Goal: Task Accomplishment & Management: Manage account settings

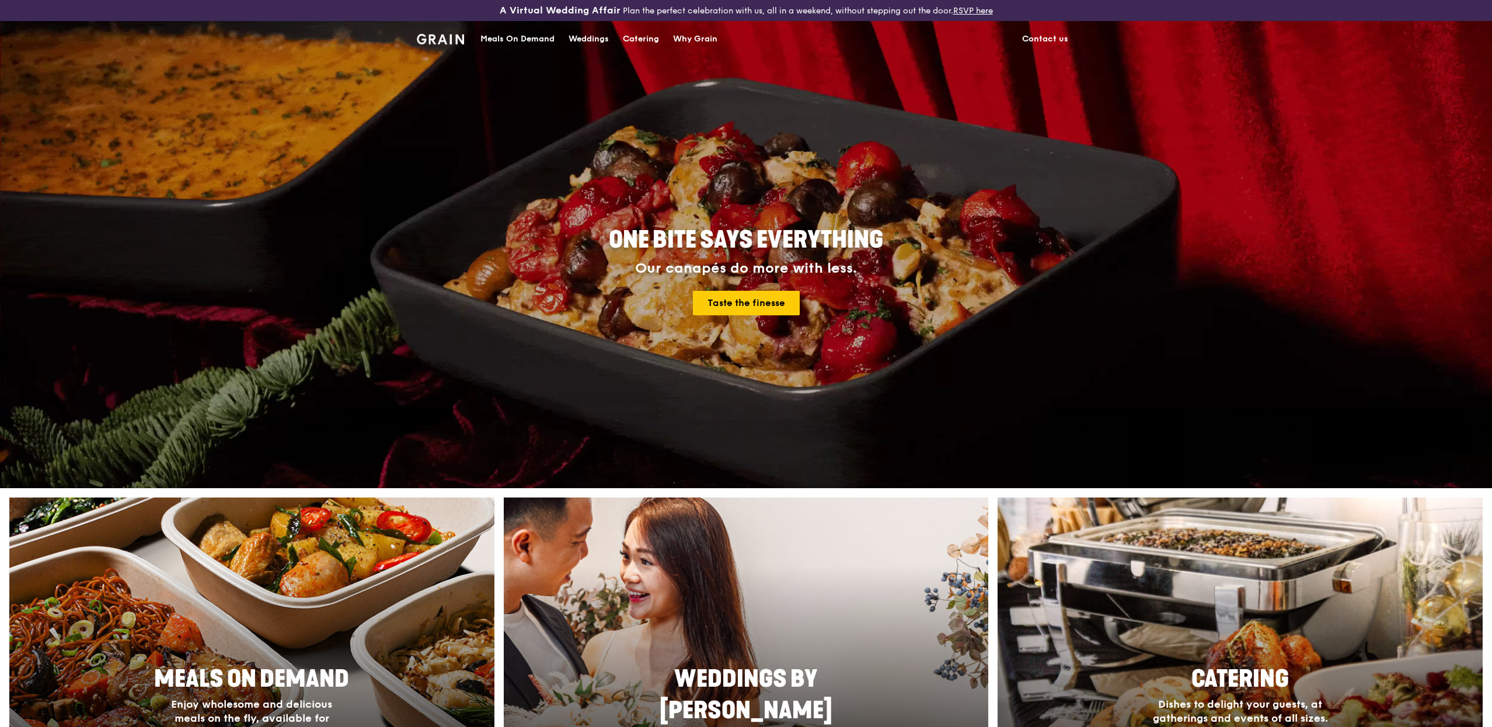
click at [547, 40] on div "Meals On Demand" at bounding box center [517, 39] width 74 height 35
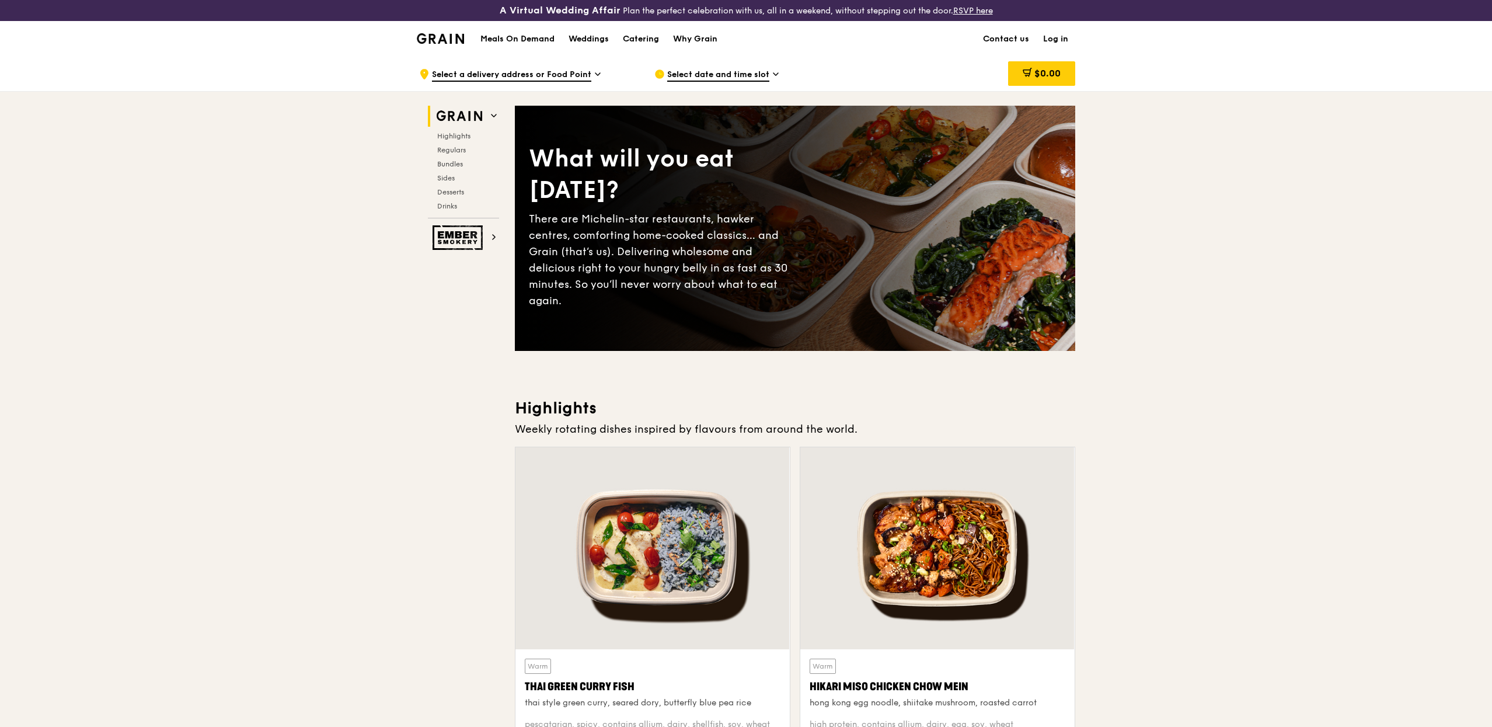
click at [1049, 39] on link "Log in" at bounding box center [1055, 39] width 39 height 35
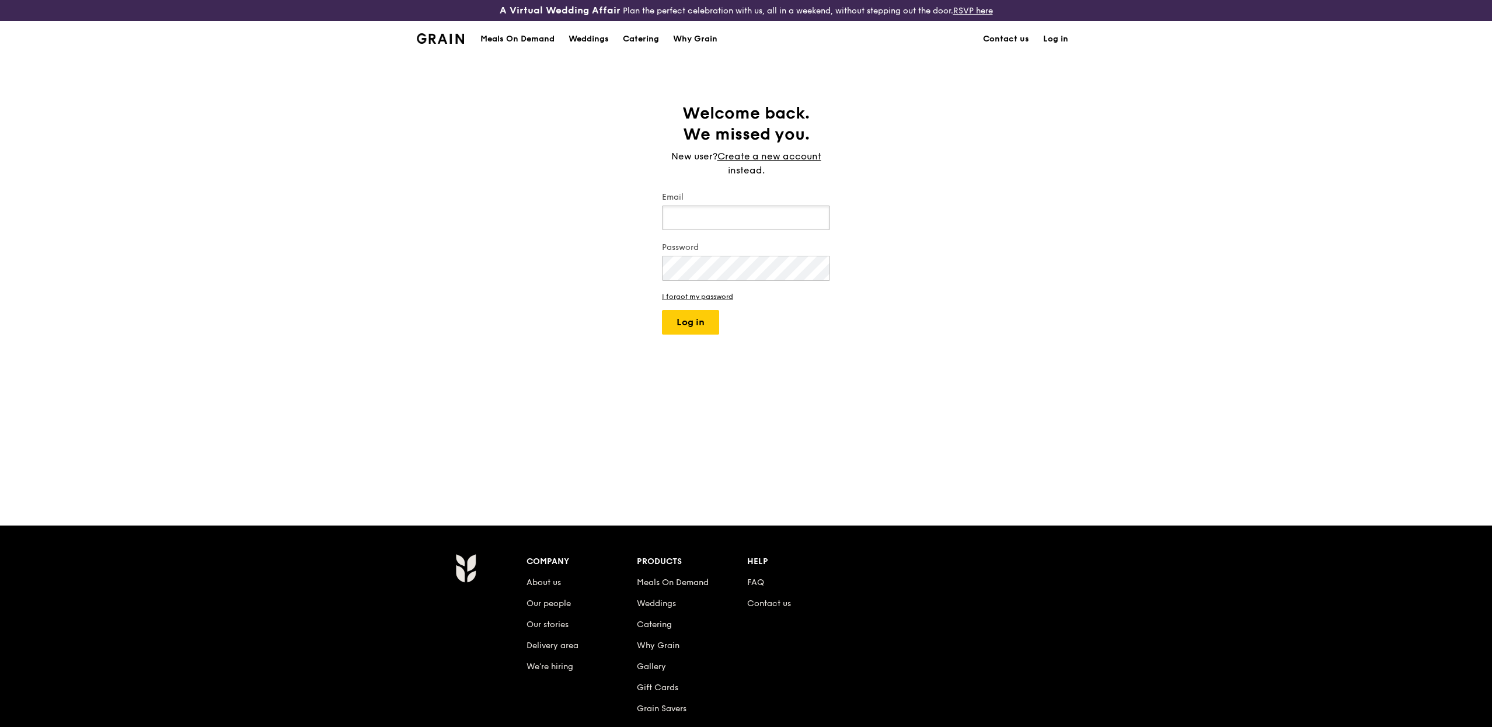
type input "[PERSON_NAME][EMAIL_ADDRESS][DOMAIN_NAME]"
click at [662, 338] on div "Welcome back. We missed you. New user? Create a new account instead. Email [PER…" at bounding box center [746, 291] width 1492 height 376
click at [675, 329] on button "Log in" at bounding box center [690, 322] width 57 height 25
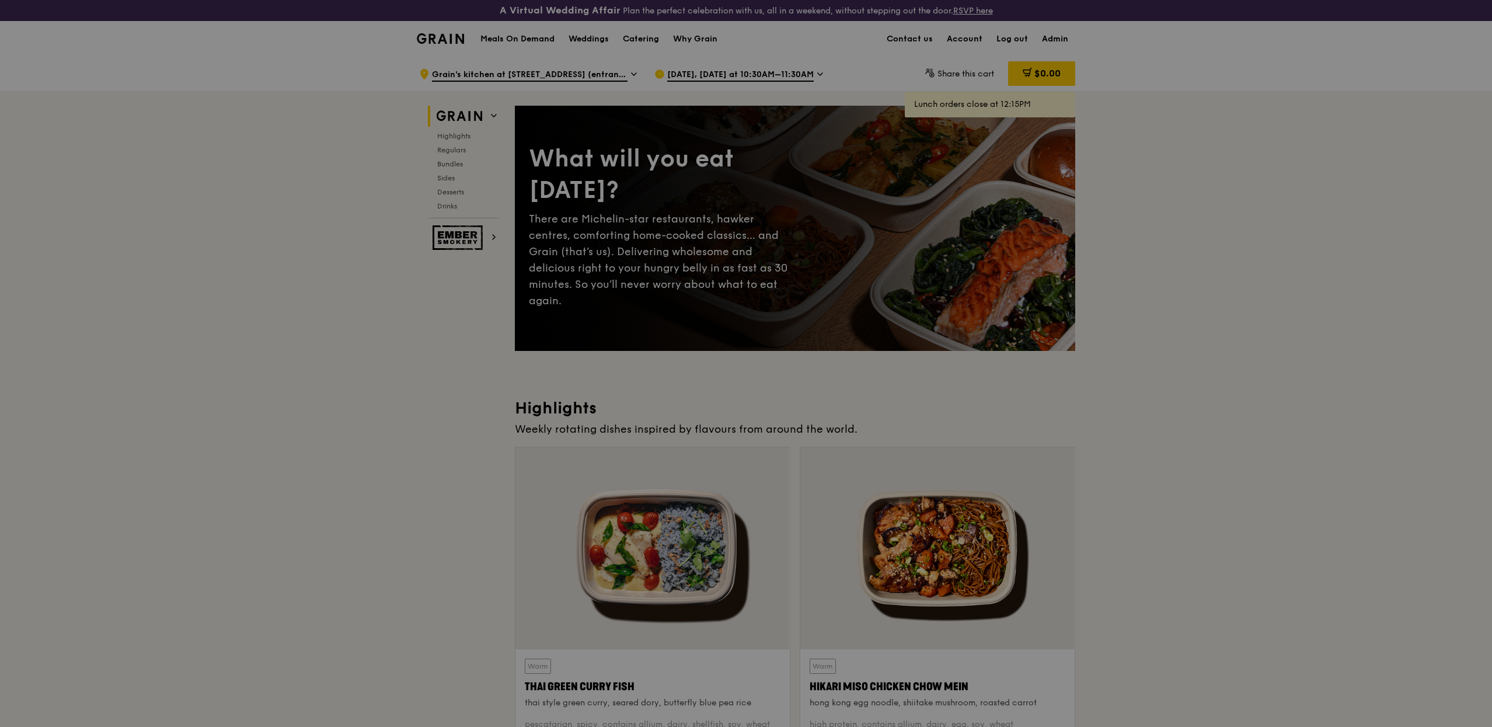
click at [1054, 36] on div at bounding box center [746, 363] width 1492 height 727
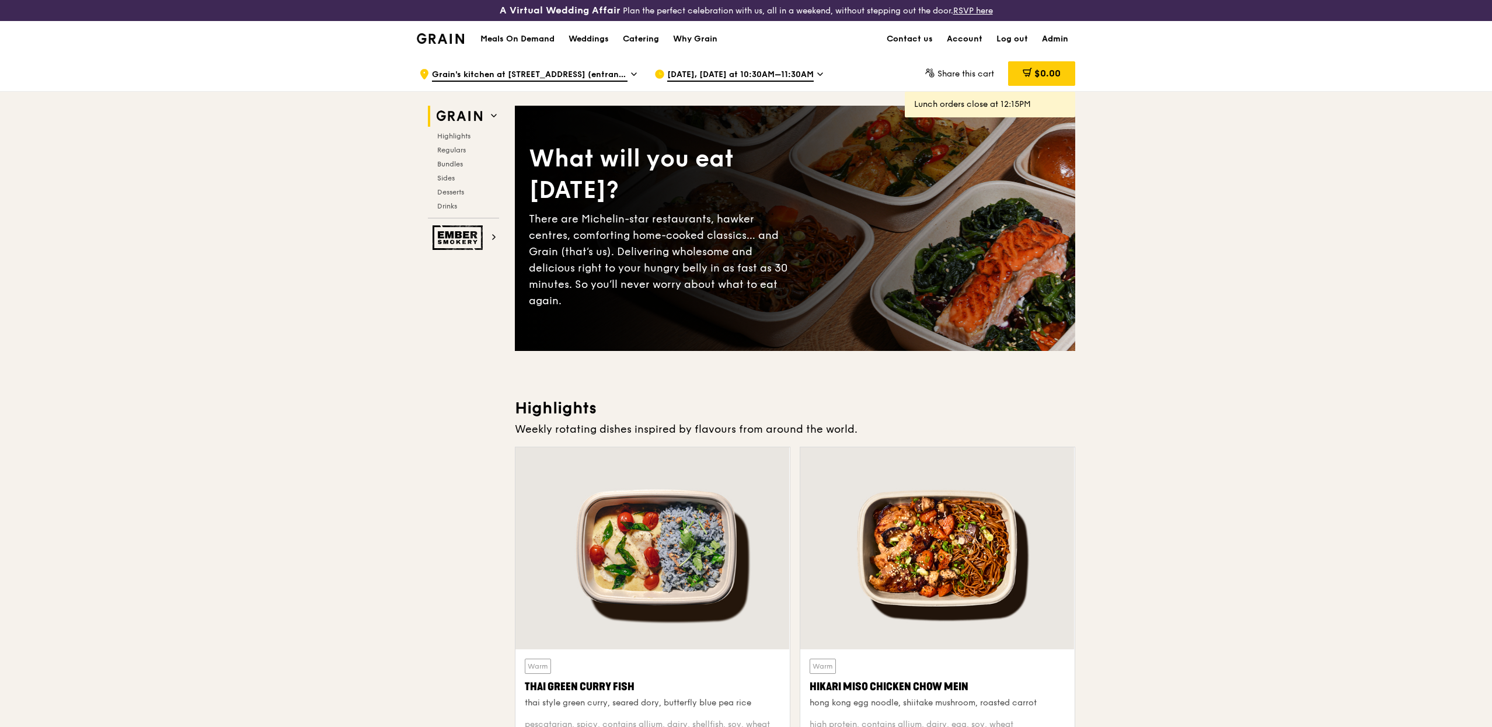
click at [1056, 37] on link "Admin" at bounding box center [1055, 39] width 40 height 35
select select "100"
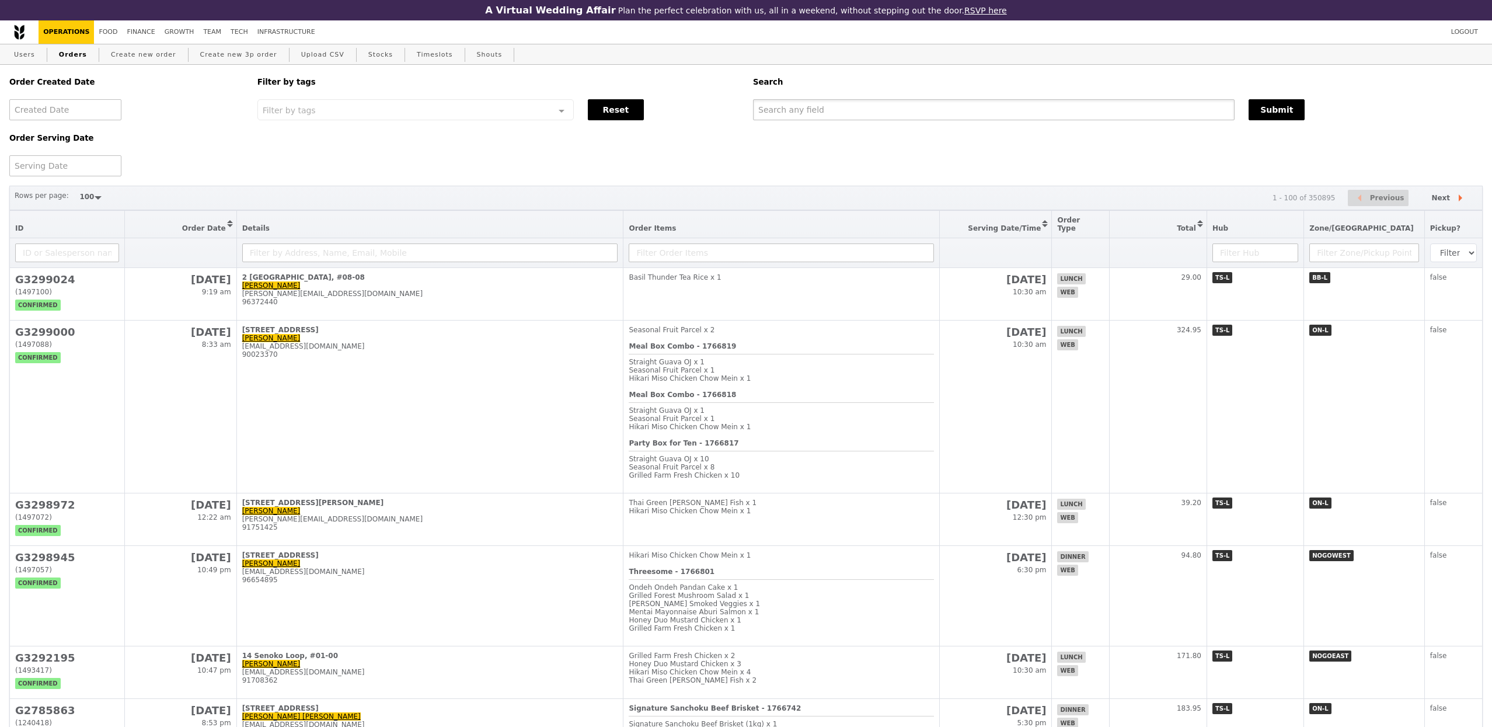
click at [874, 104] on input "text" at bounding box center [994, 109] width 482 height 21
type input "s"
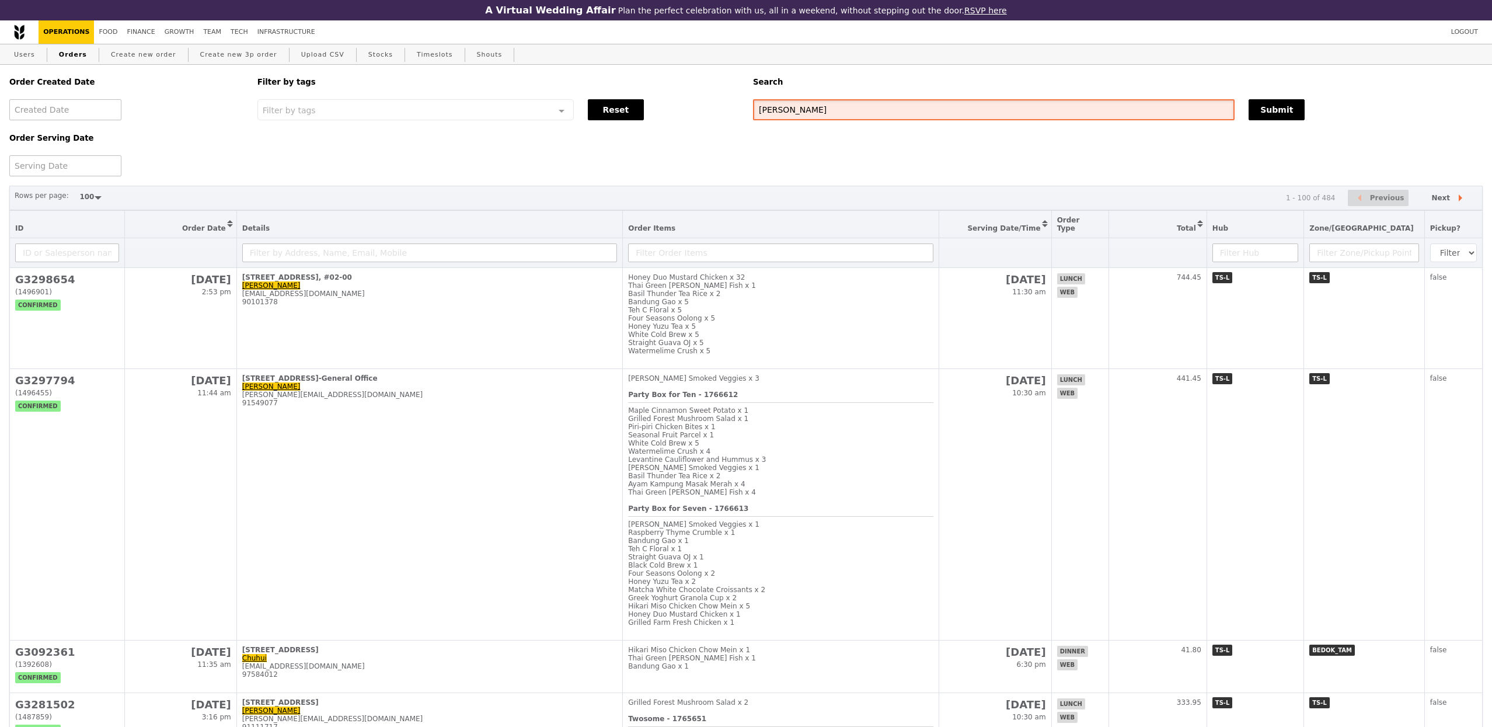
type input "[PERSON_NAME]"
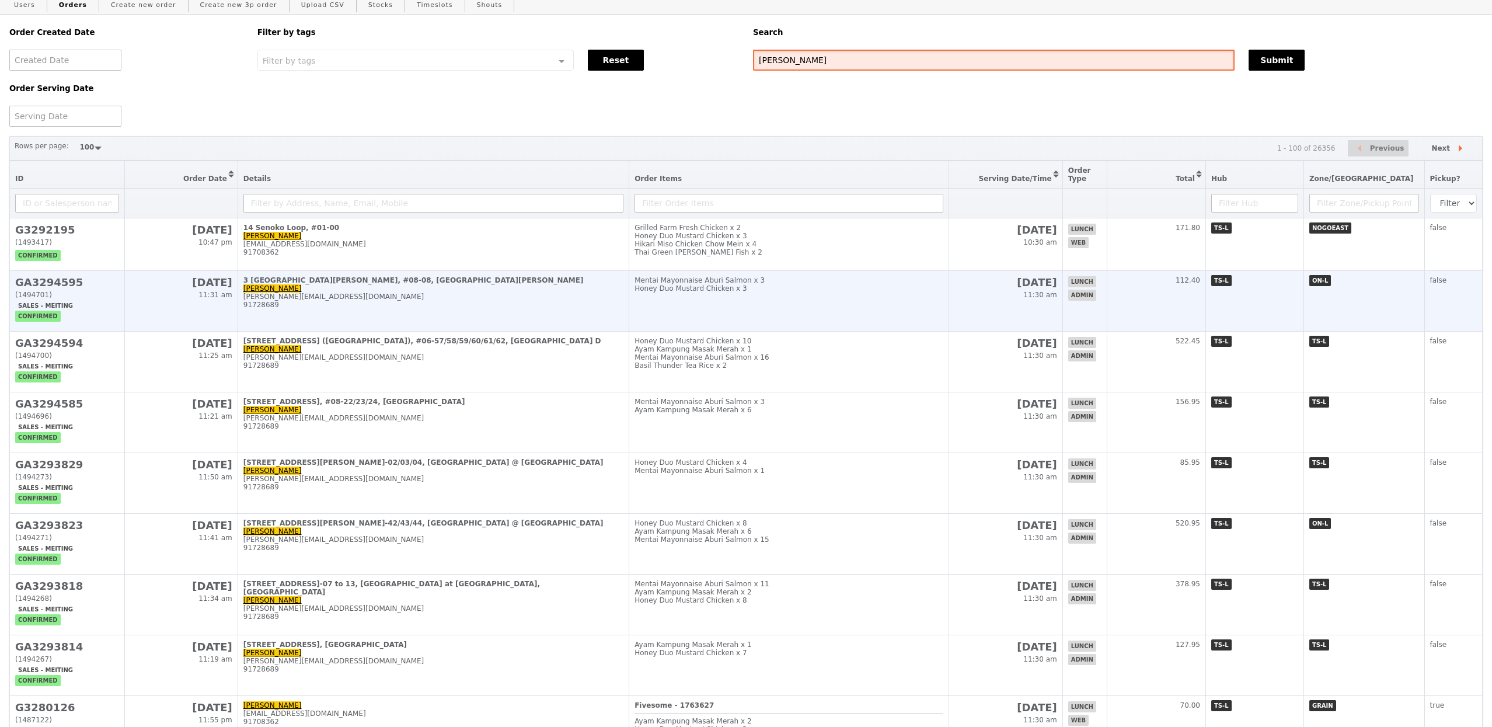
scroll to position [52, 0]
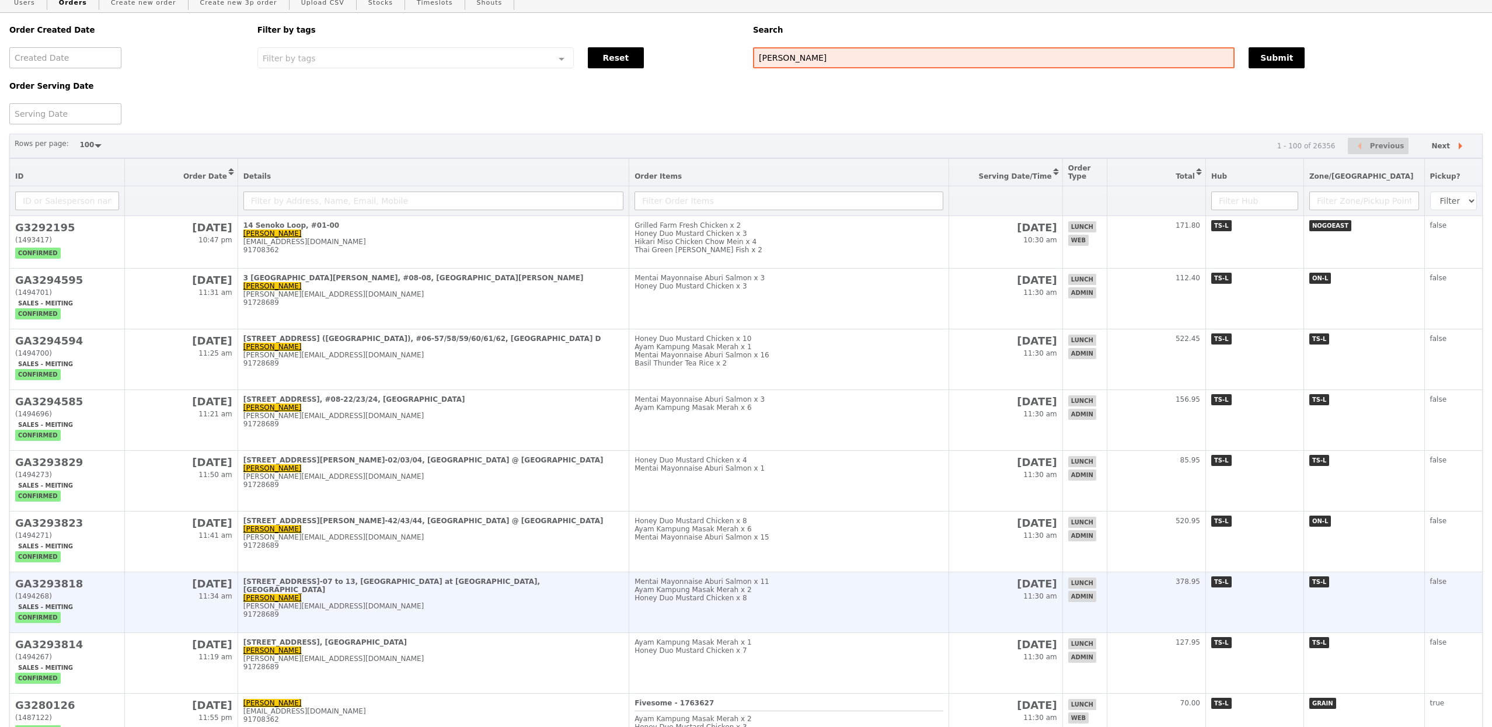
click at [587, 594] on div "[STREET_ADDRESS]-07 to 13, [GEOGRAPHIC_DATA] at [GEOGRAPHIC_DATA], [GEOGRAPHIC_…" at bounding box center [433, 585] width 380 height 16
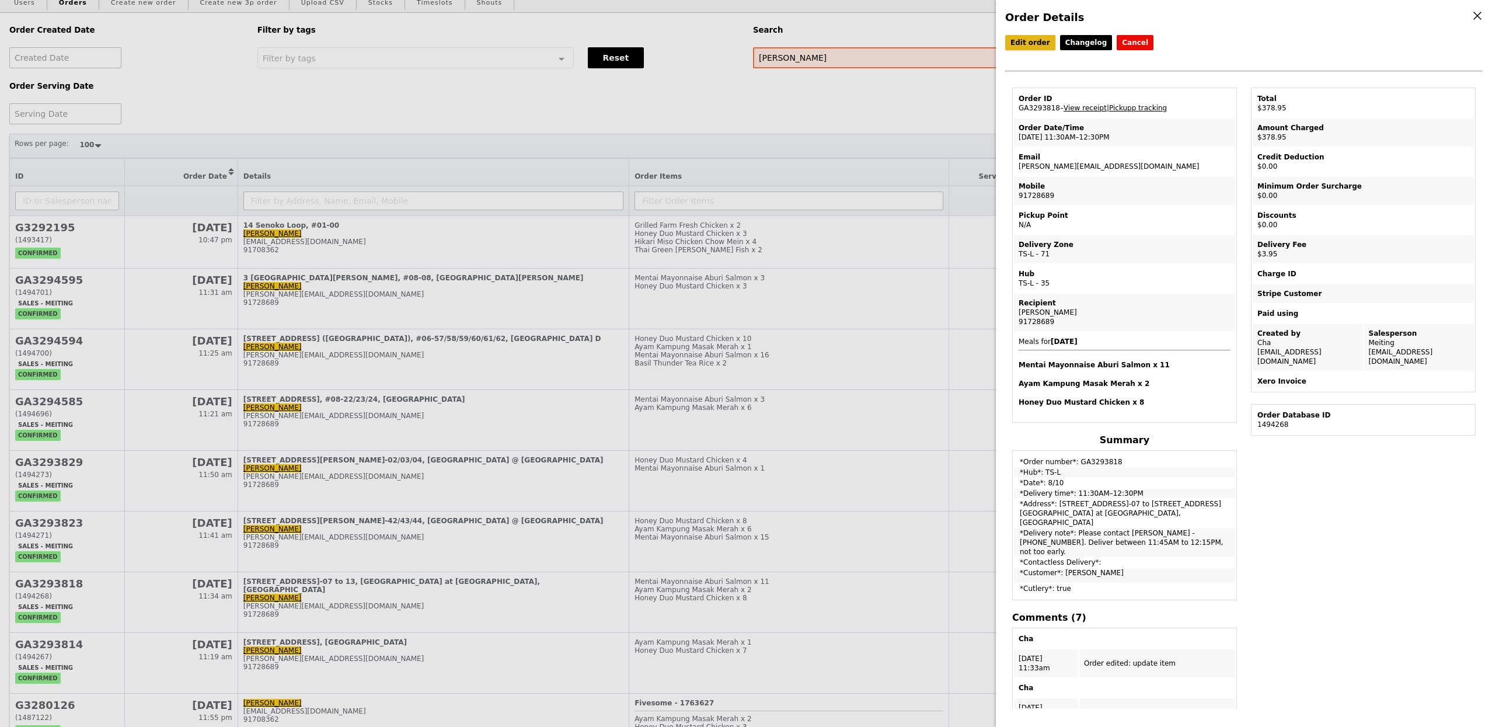
click at [1040, 48] on link "Edit order" at bounding box center [1030, 42] width 50 height 15
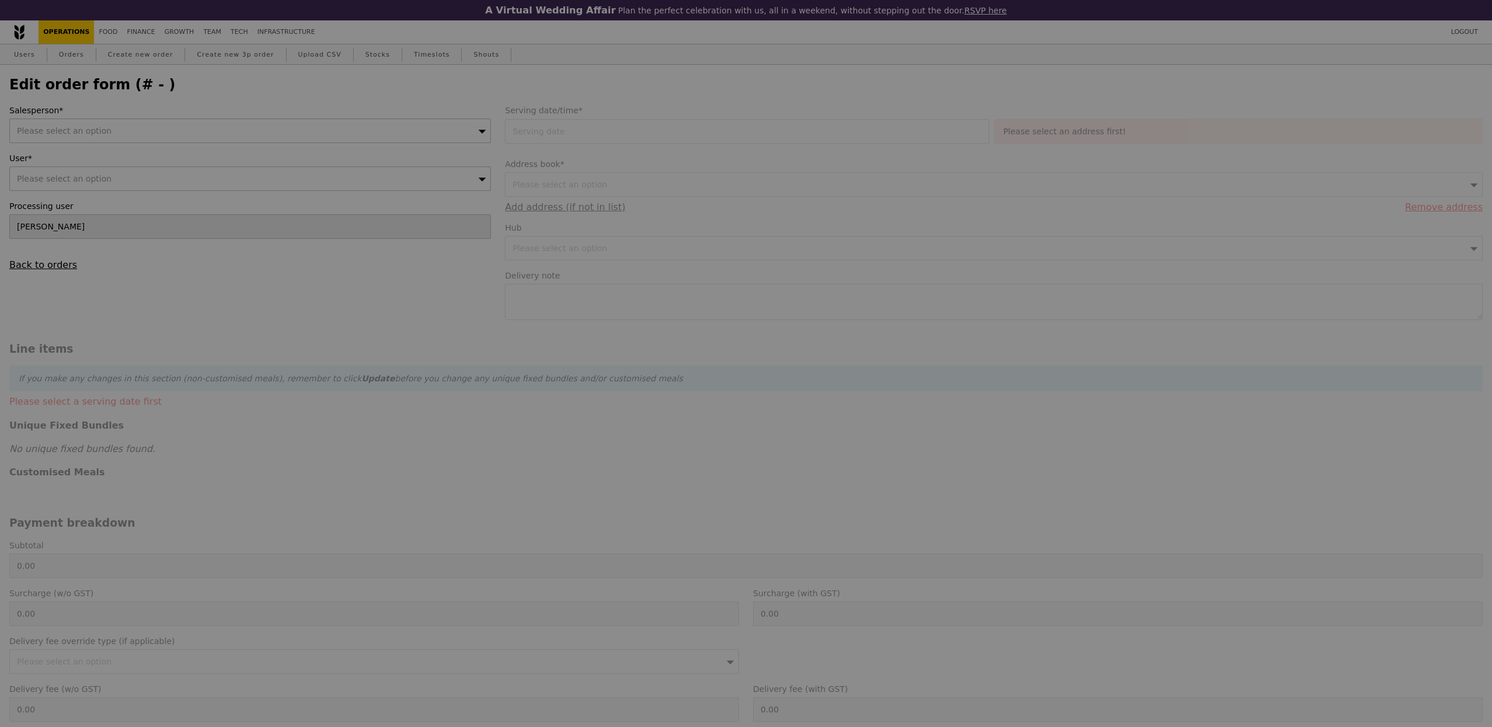
type input "Cha"
type input "[DATE]"
type textarea "Please contact [PERSON_NAME] - [PHONE_NUMBER]. Deliver between 11:45AM to 12:15…"
type input "375.00"
type input "3.62"
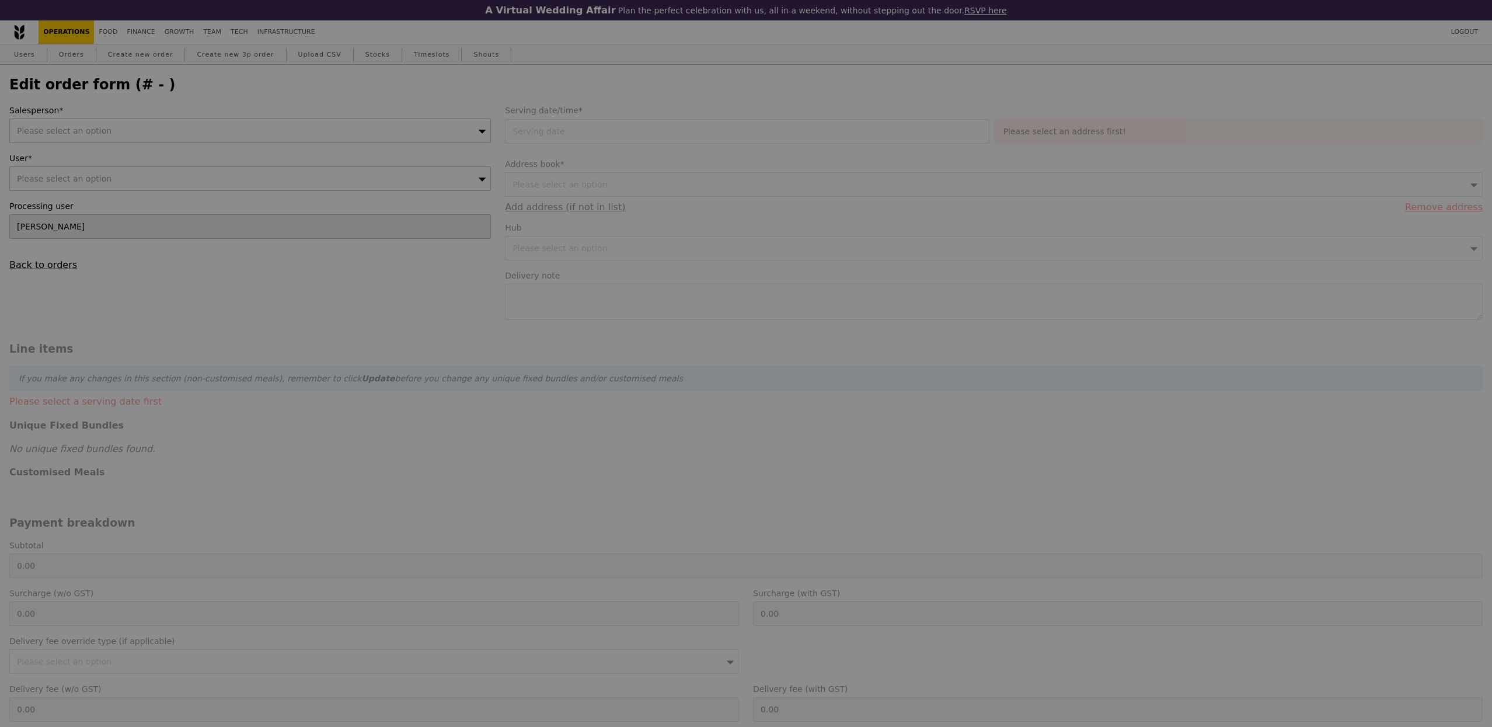
type input "3.95"
type input "378.95"
type input "Loading..."
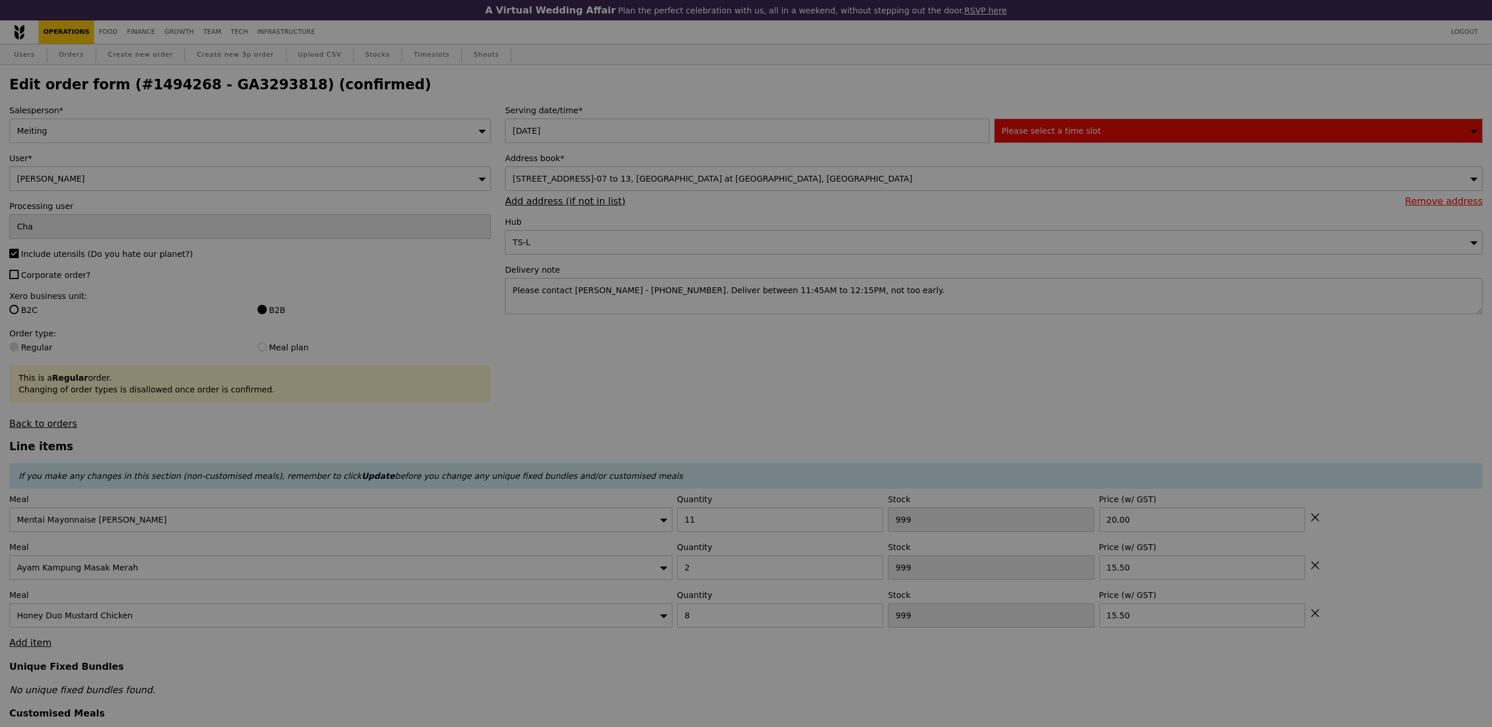
type input "1"
type input "7"
type input "6"
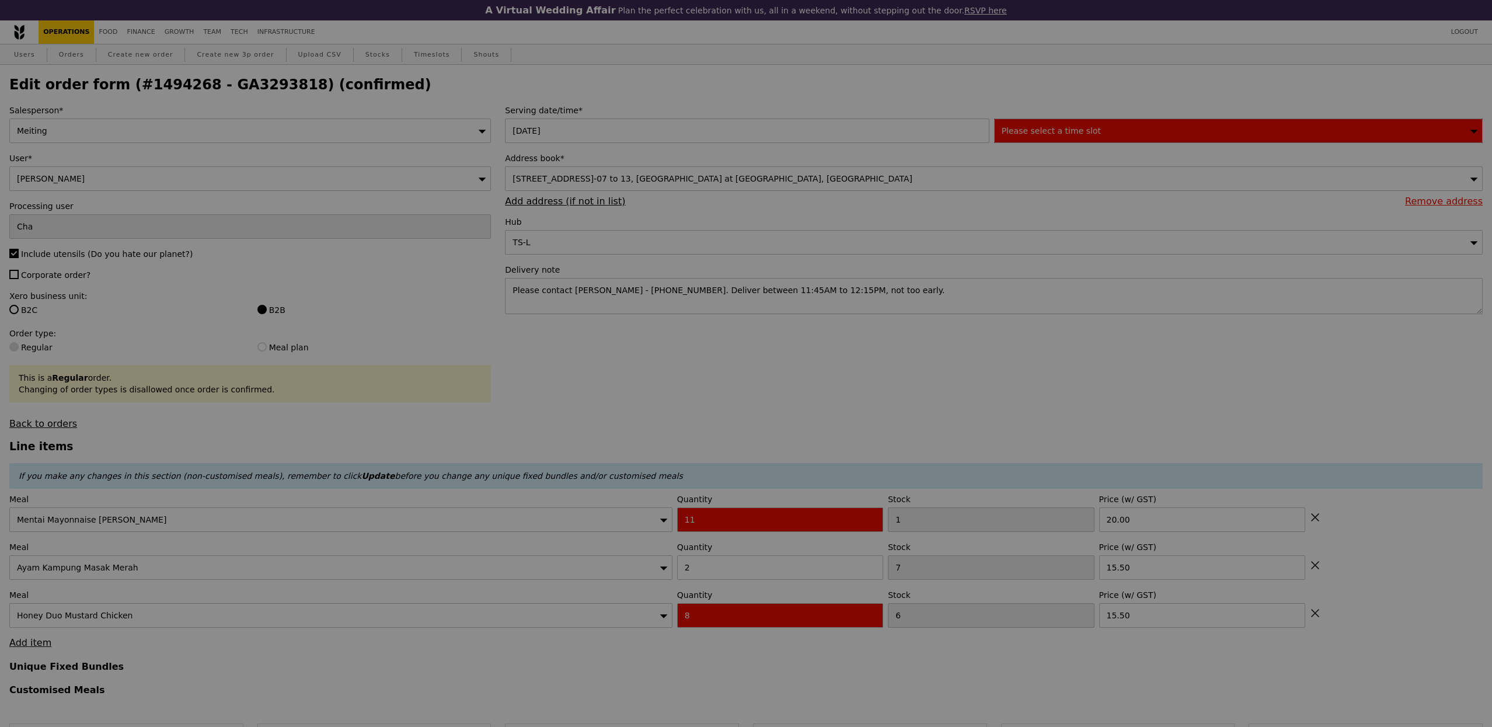
type input "Update"
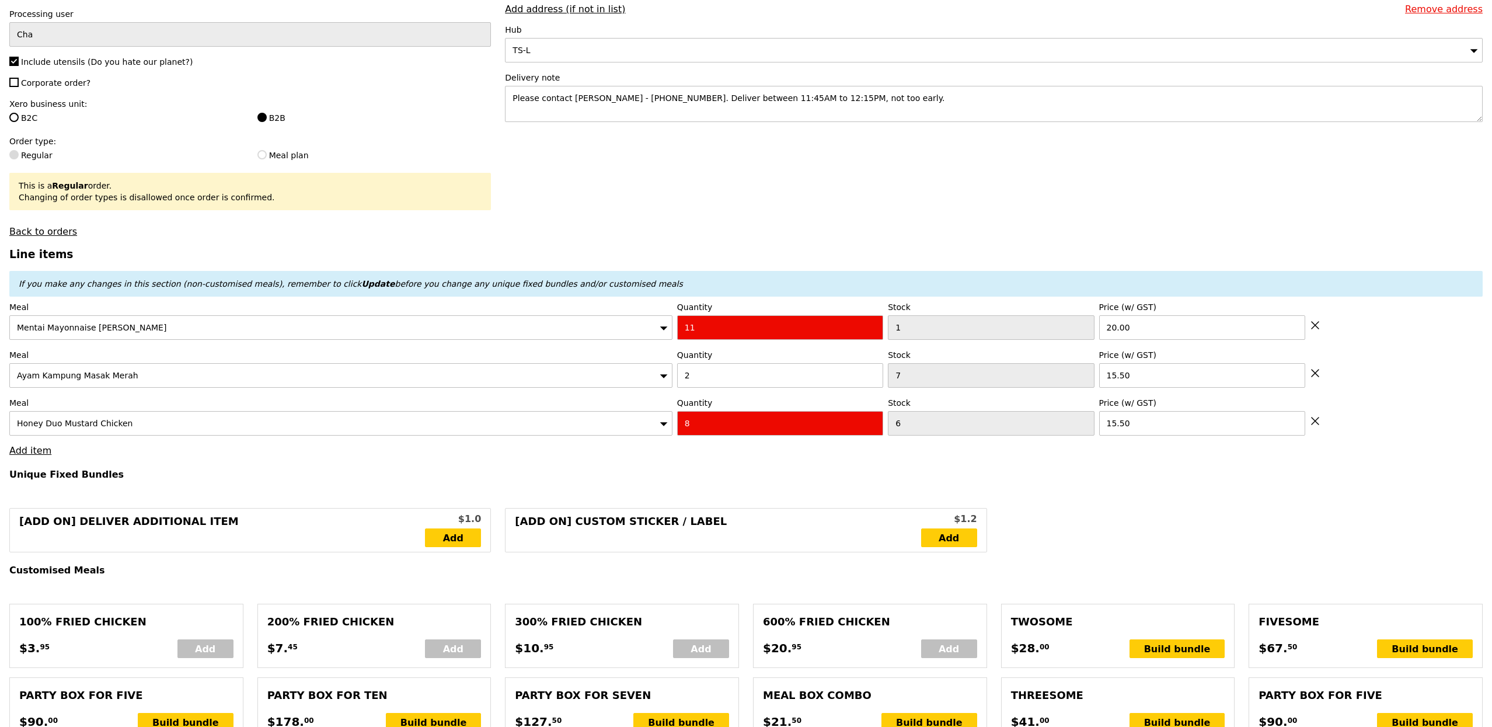
scroll to position [190, 0]
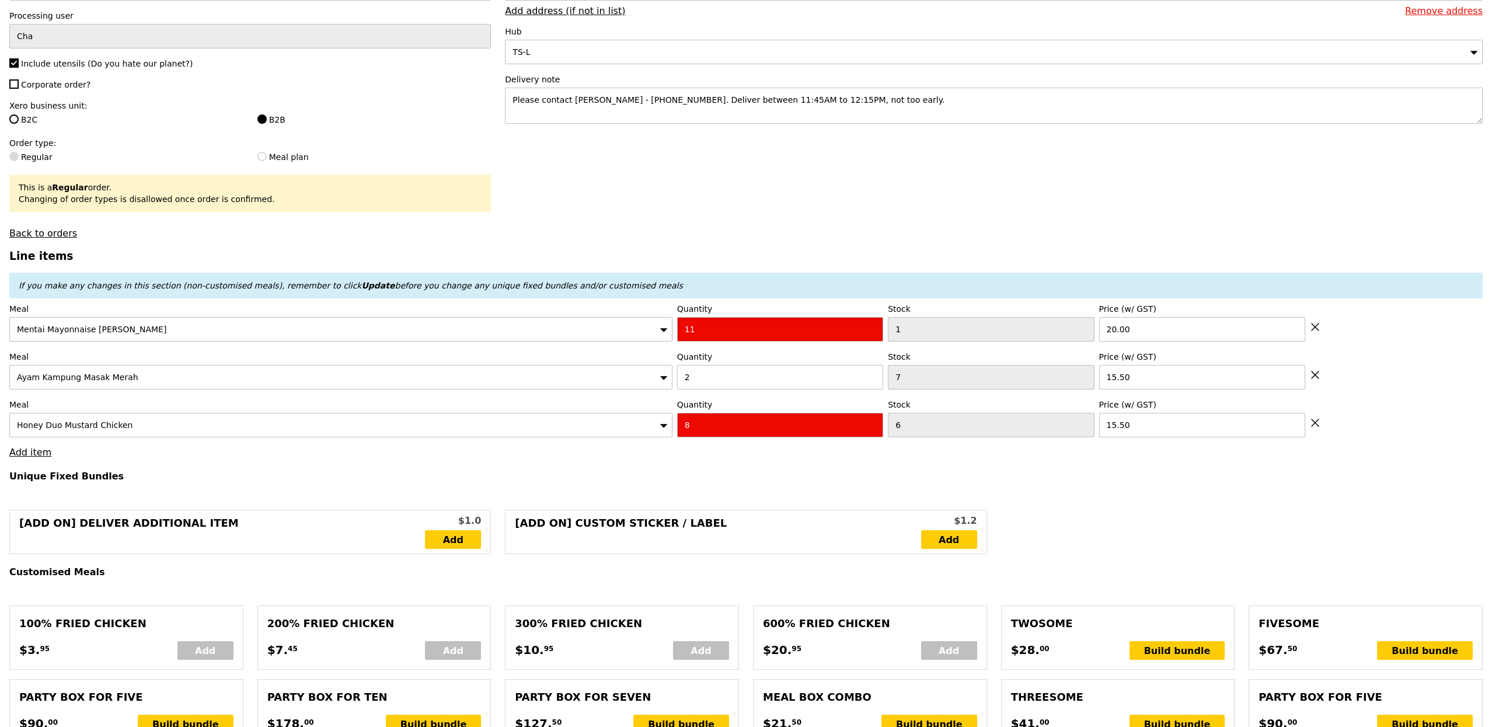
click at [819, 323] on input "11" at bounding box center [780, 329] width 206 height 25
type input "10"
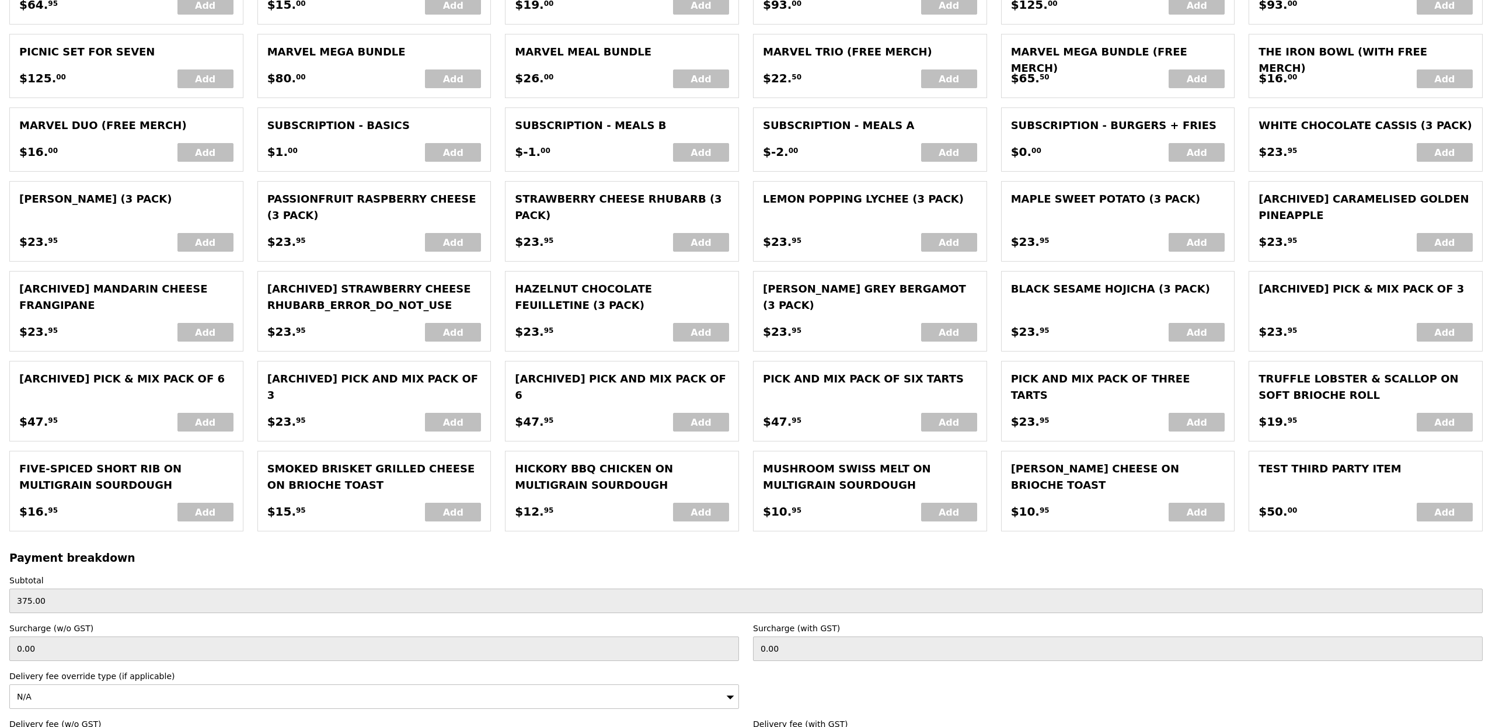
type input "Loading..."
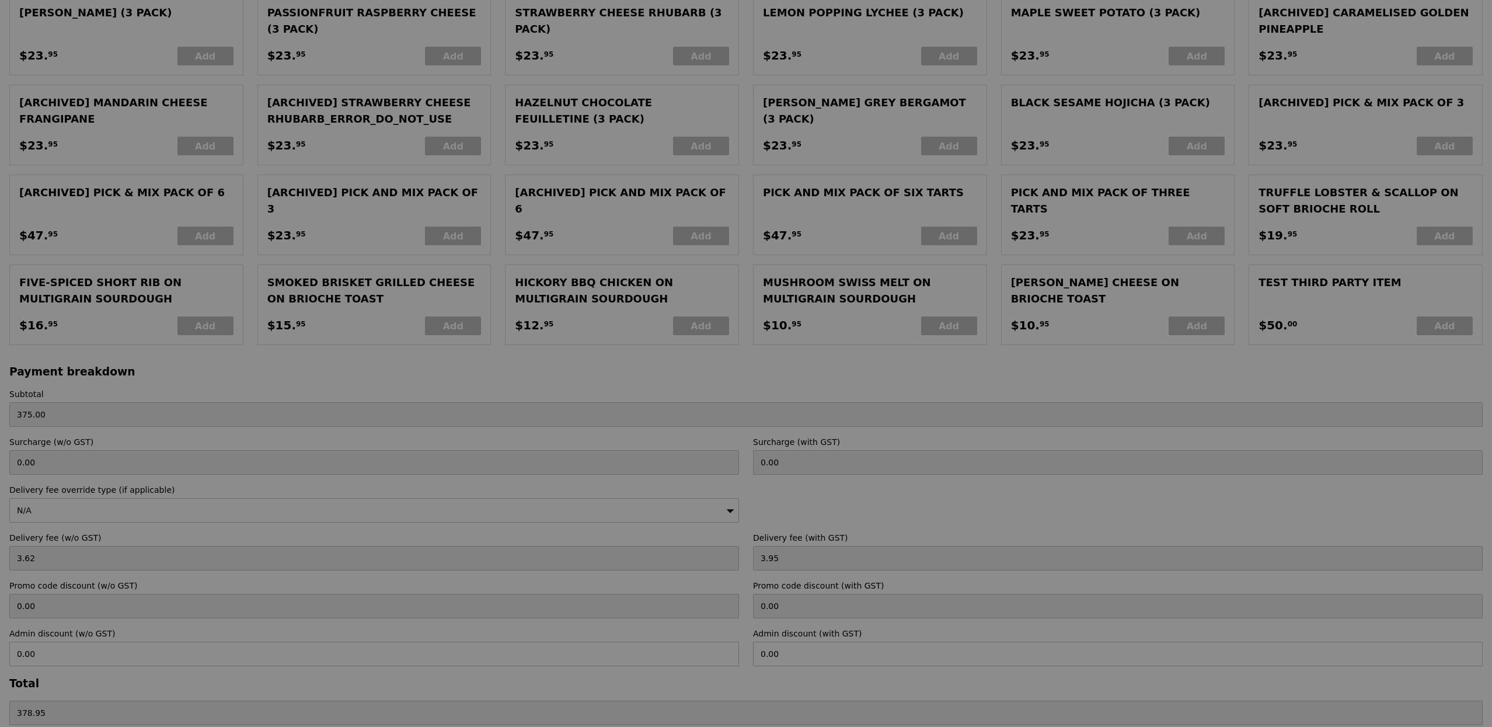
scroll to position [2380, 0]
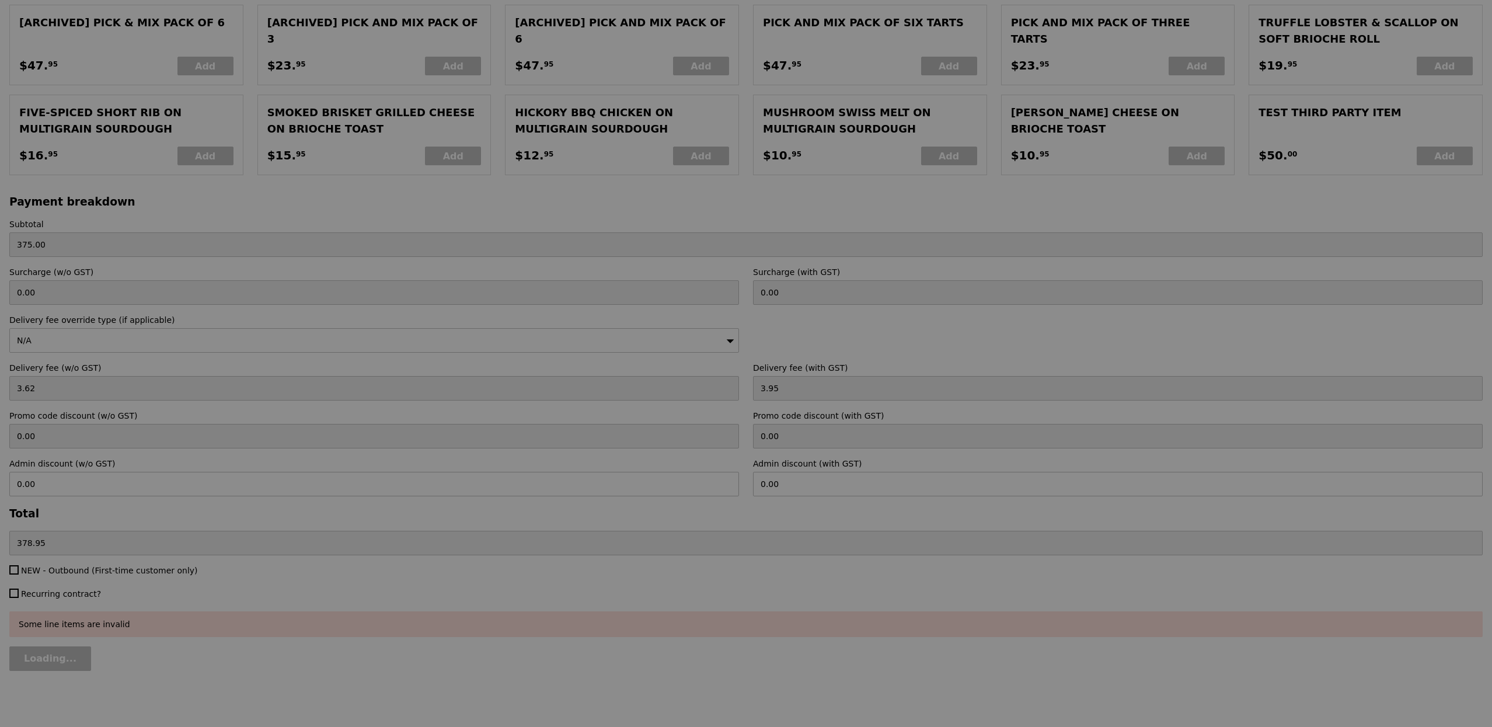
type input "0.00"
type input "3.95"
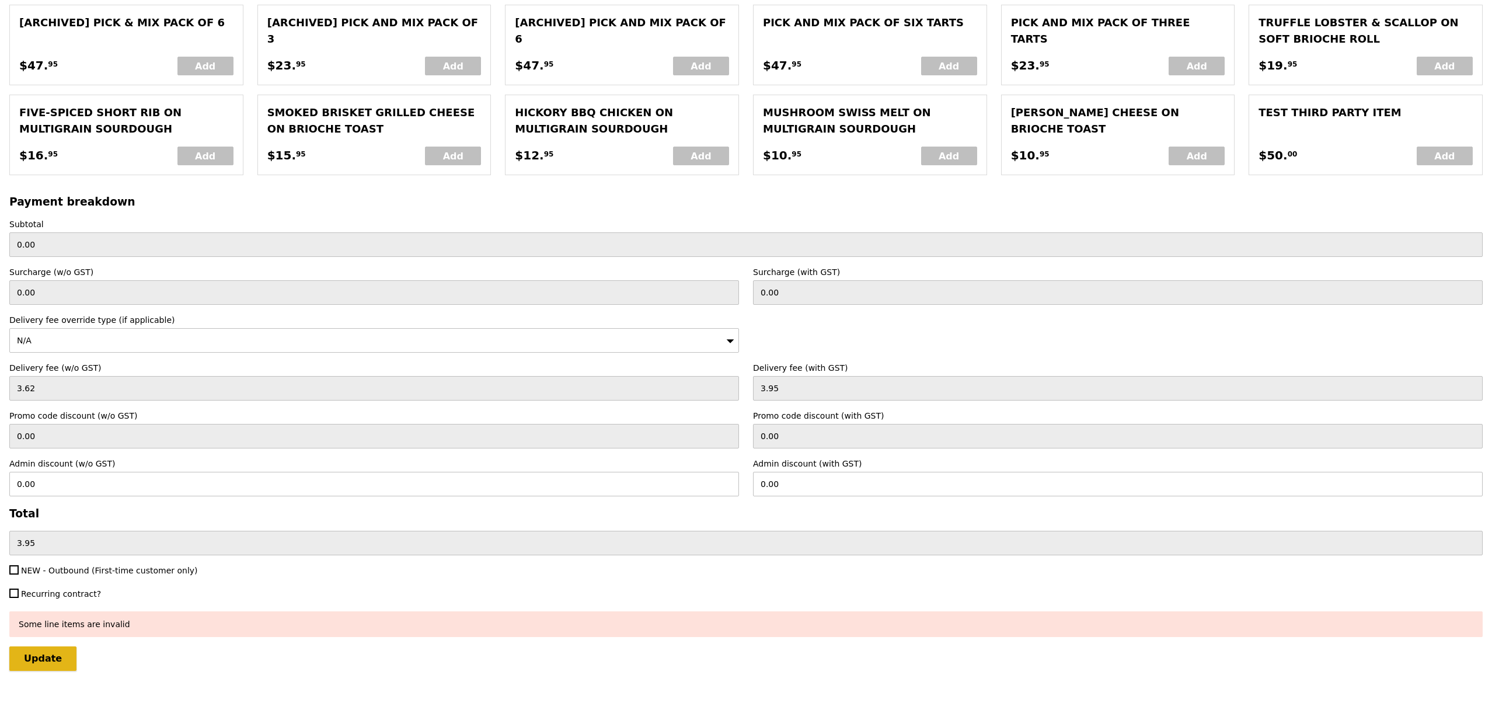
click at [70, 662] on input "Update" at bounding box center [42, 658] width 67 height 25
type input "Loading..."
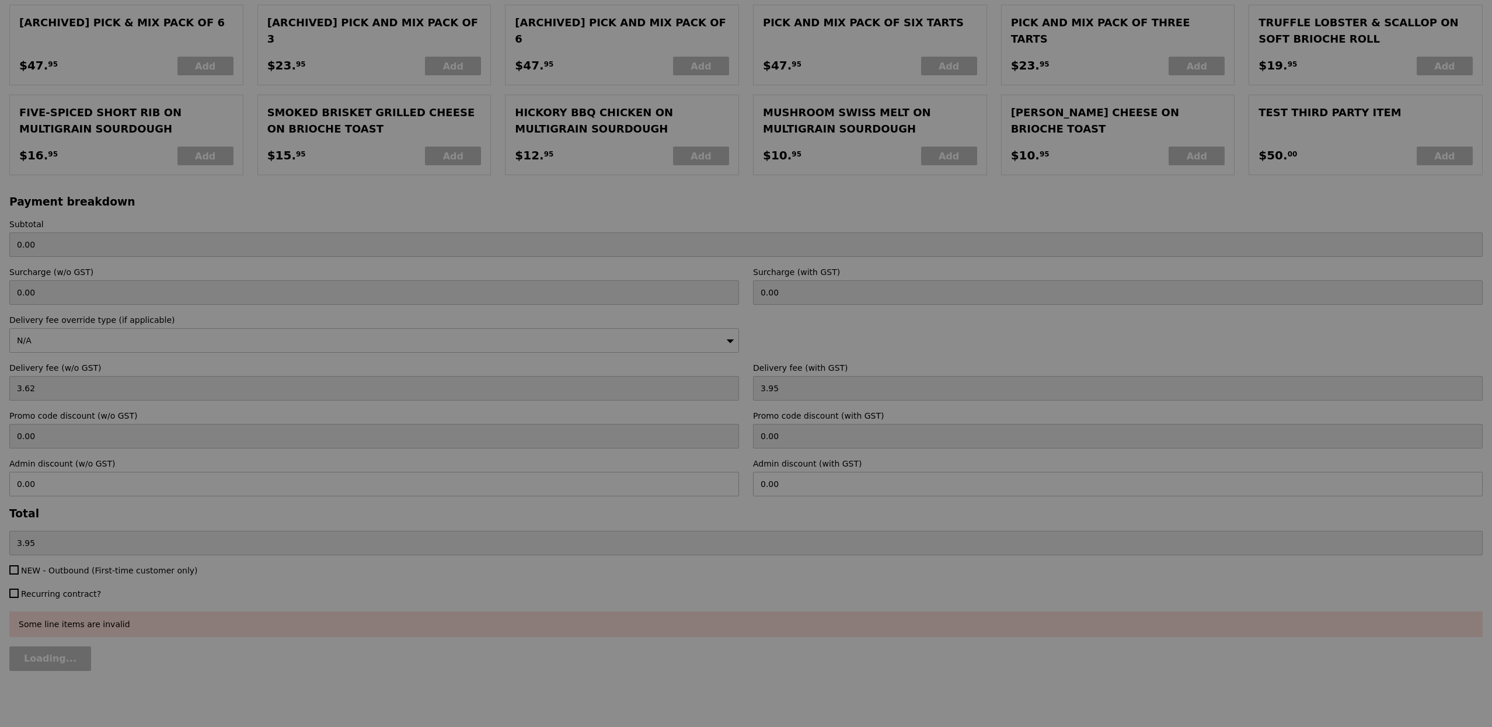
type input "355.00"
type input "358.95"
type input "Update"
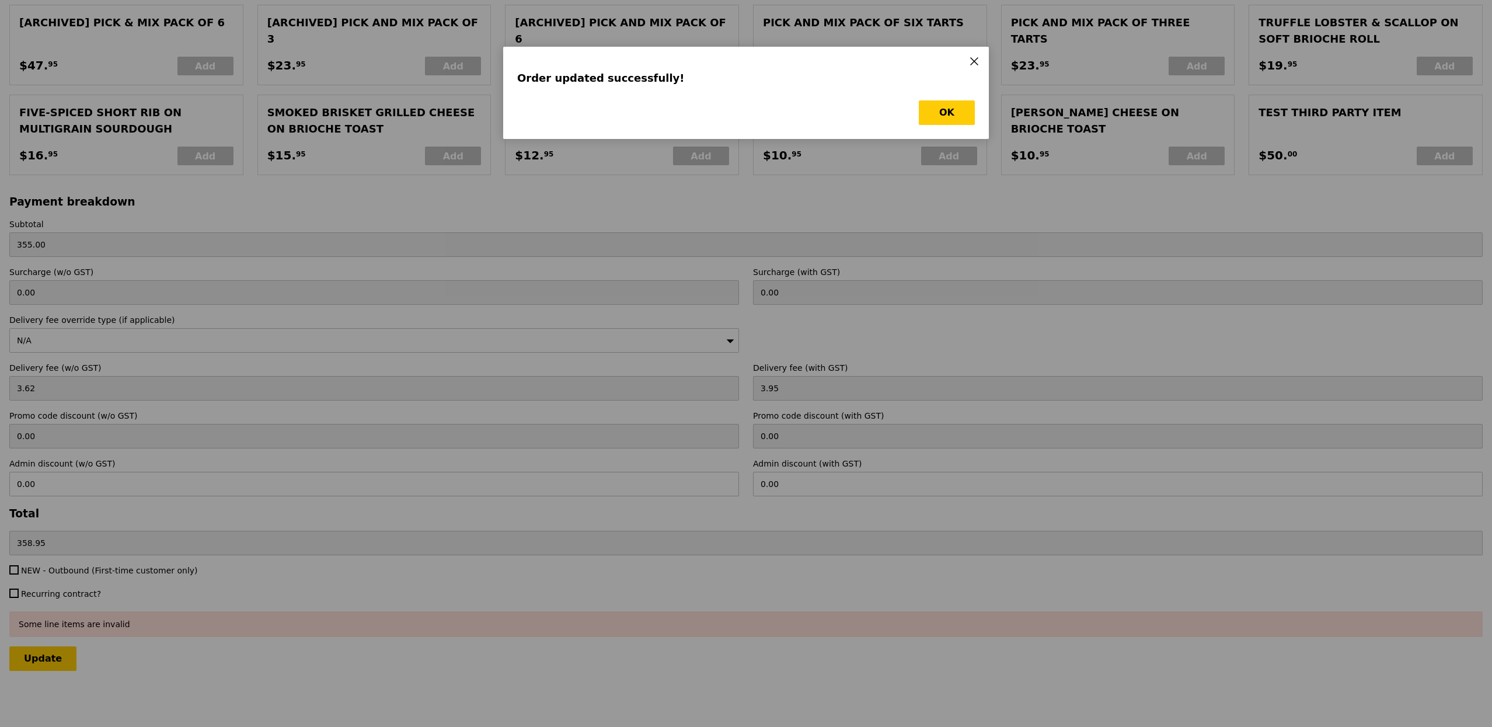
scroll to position [0, 0]
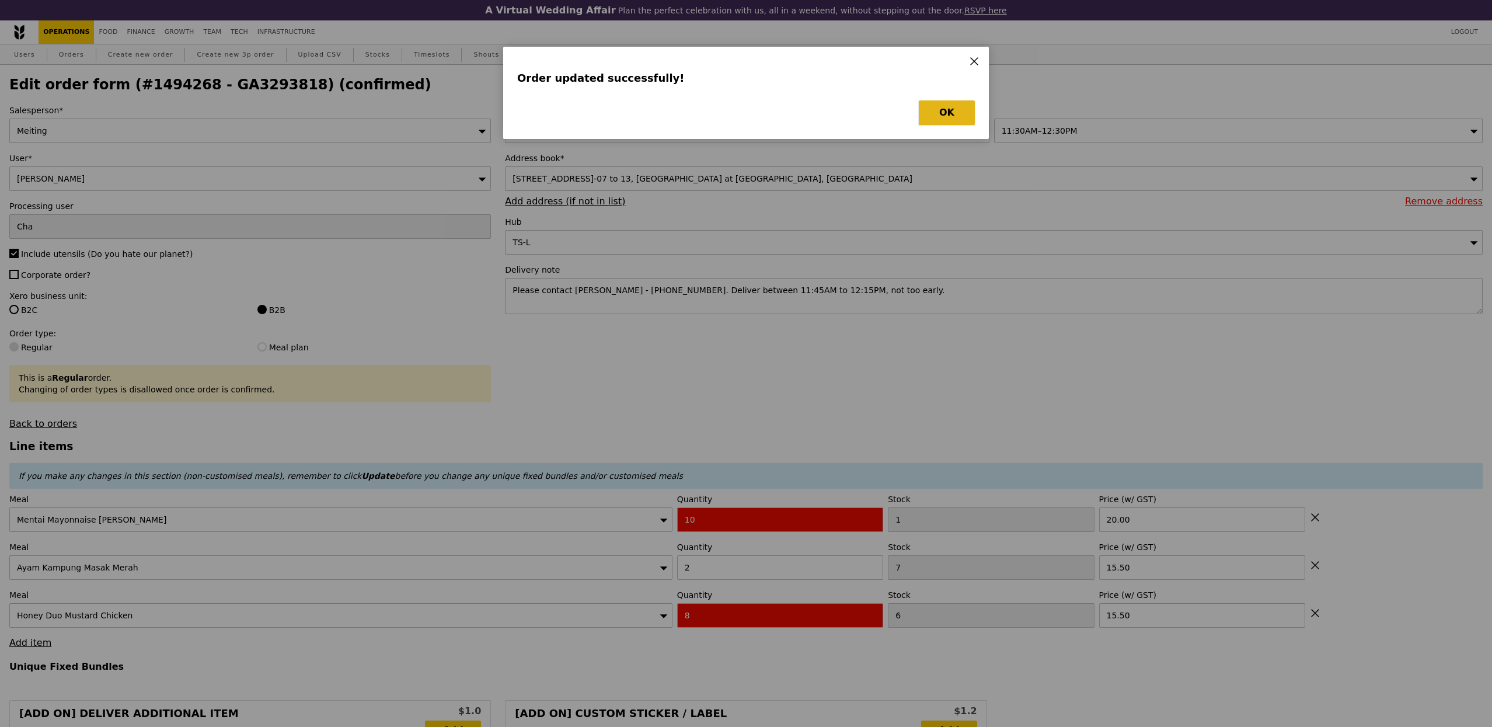
click at [965, 121] on button "OK" at bounding box center [947, 112] width 56 height 25
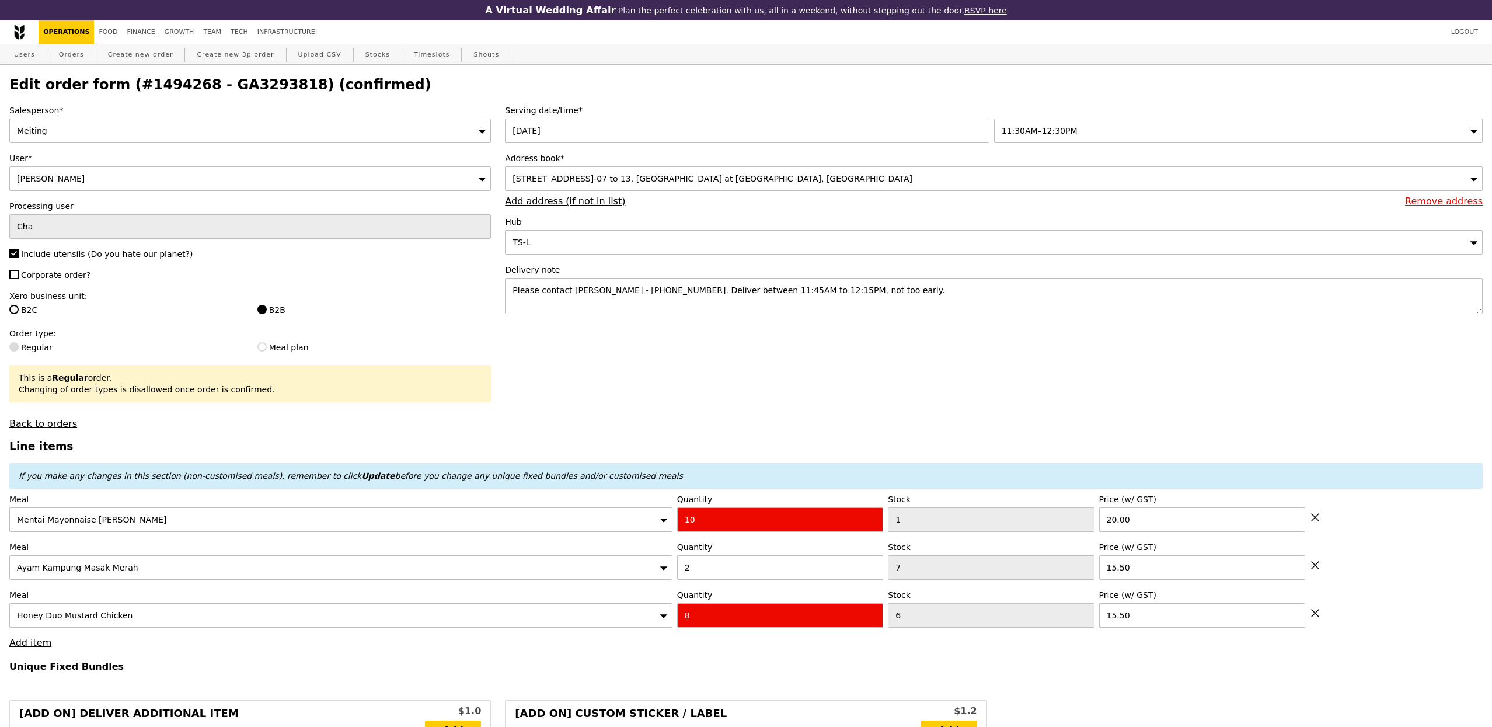
select select "100"
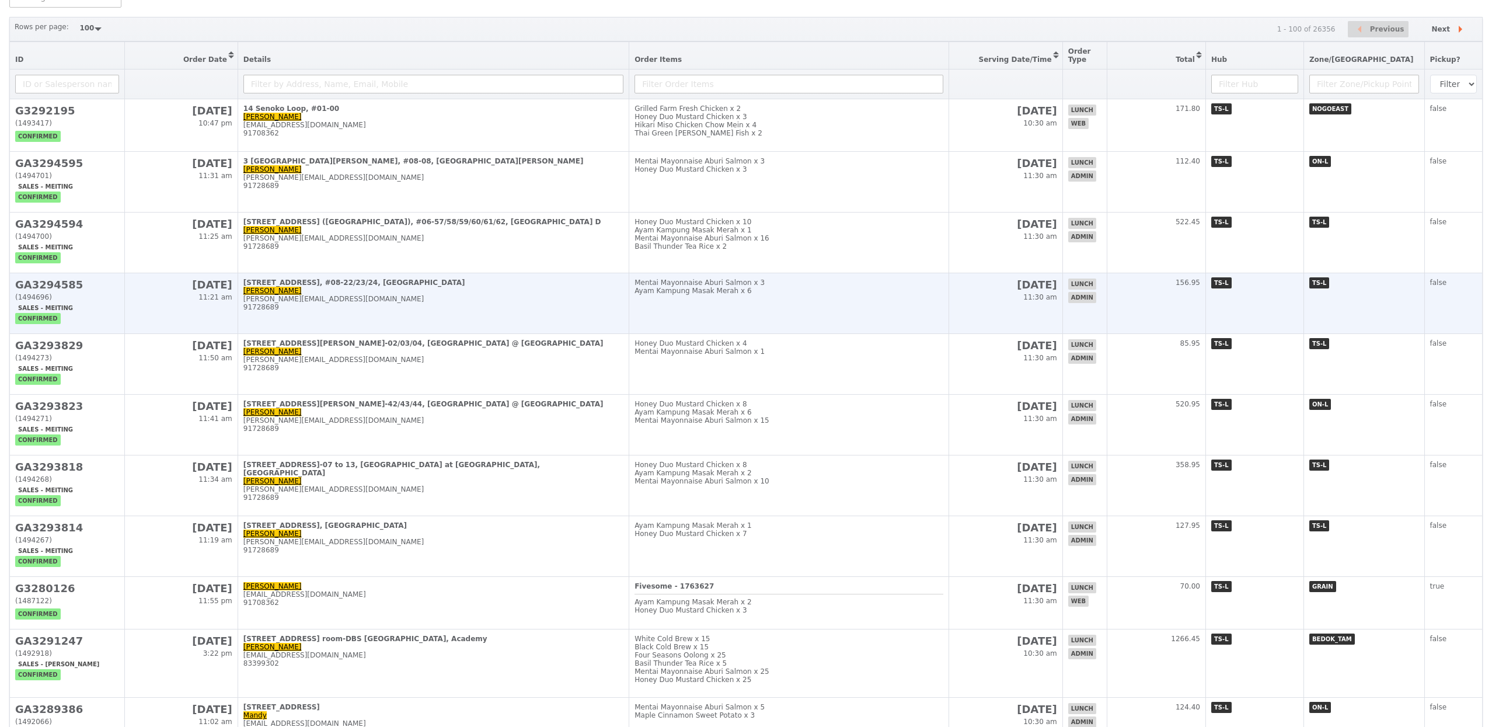
scroll to position [194, 0]
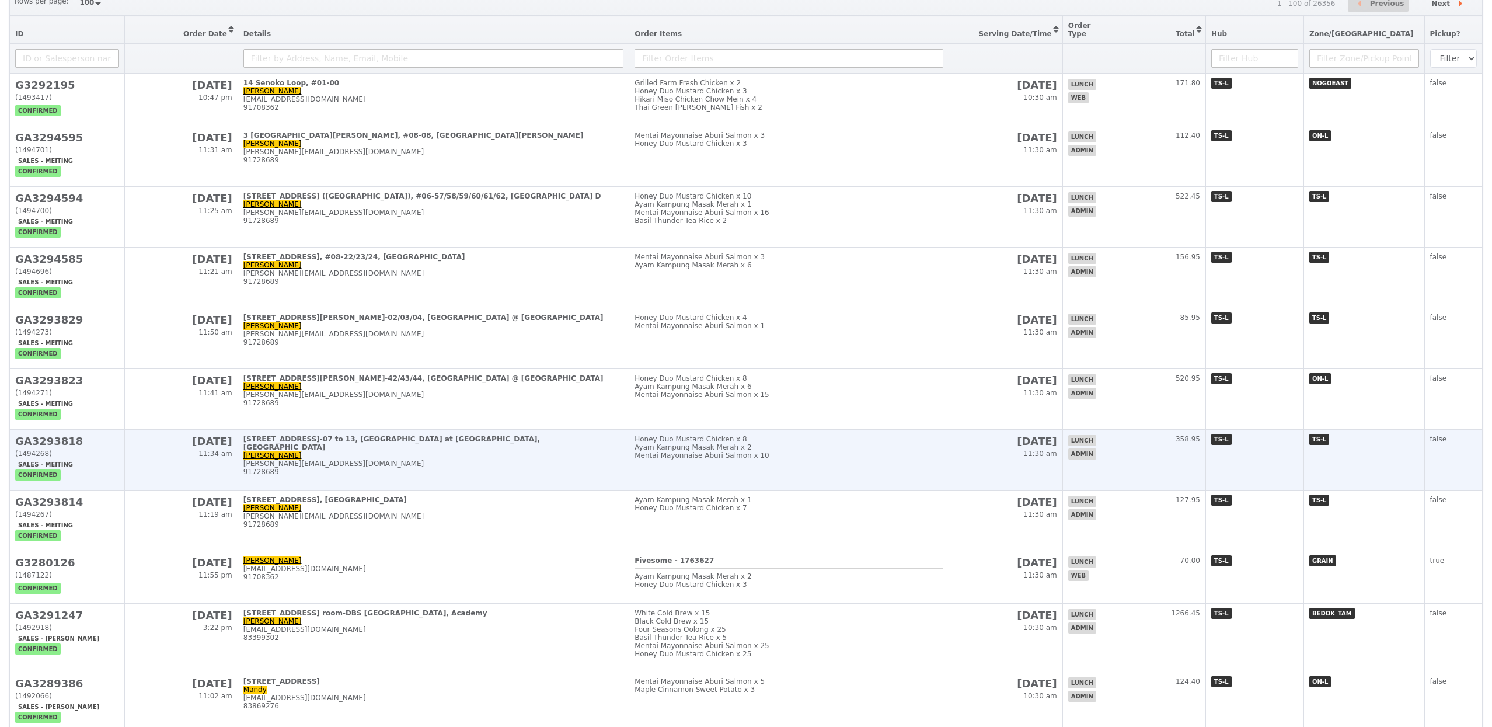
click at [554, 468] on div "[PERSON_NAME][EMAIL_ADDRESS][DOMAIN_NAME]" at bounding box center [433, 463] width 380 height 8
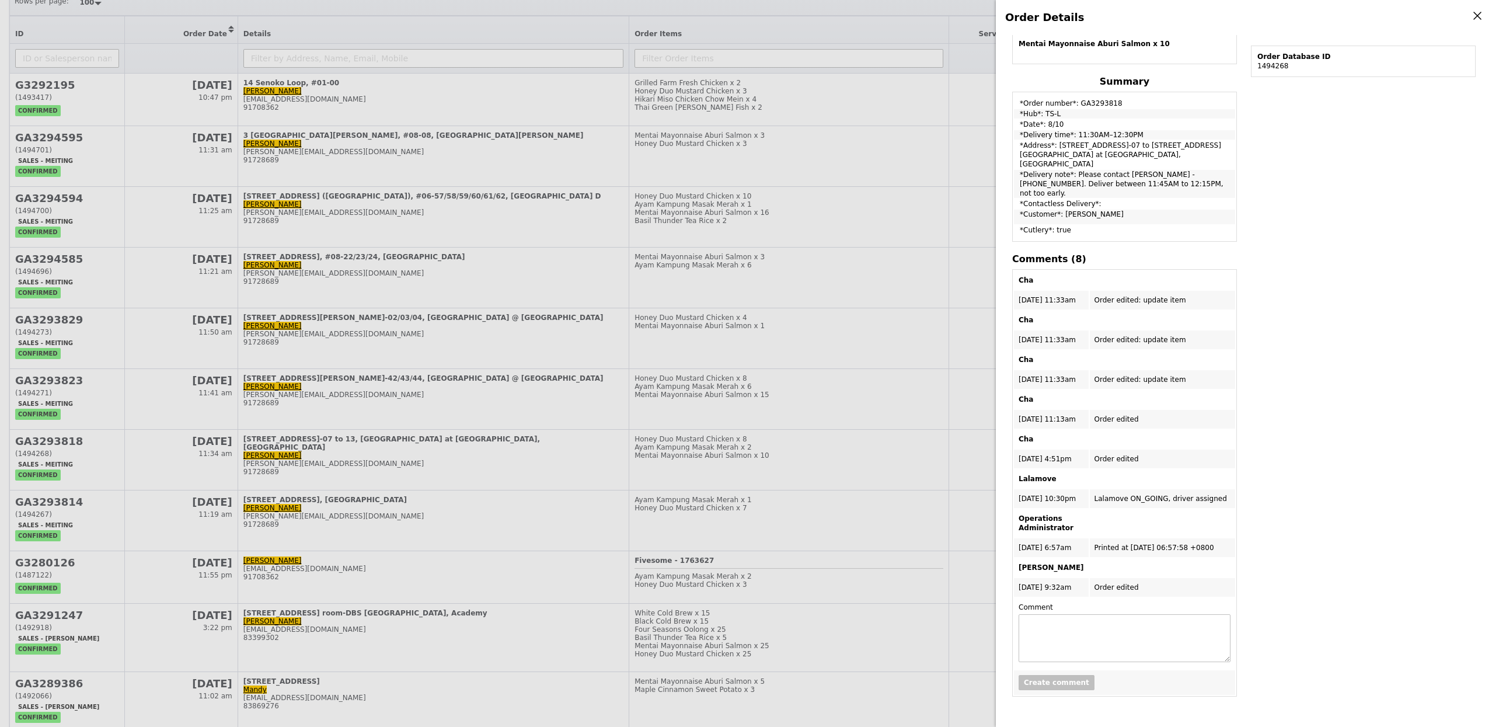
scroll to position [0, 0]
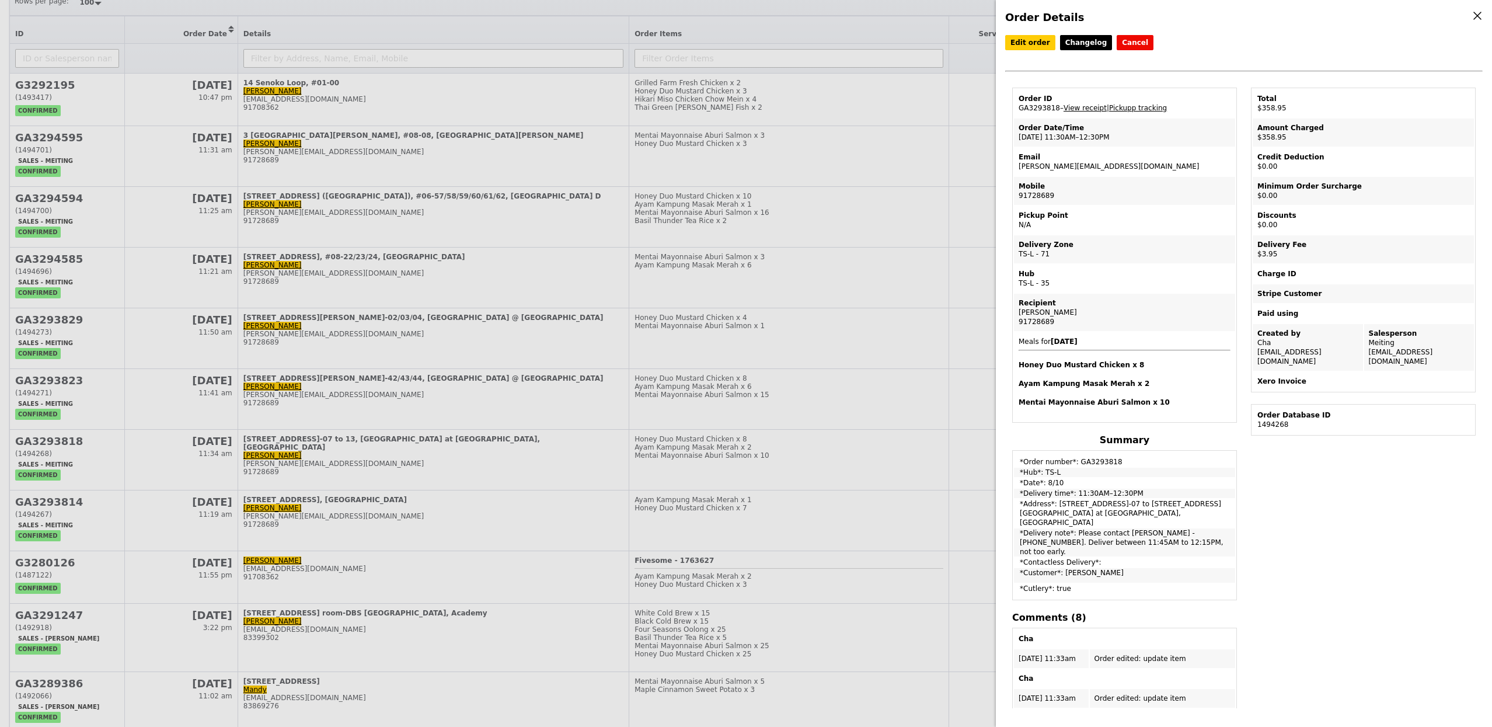
click at [1043, 108] on td "Order ID GA3293818 – View receipt | Pickupp tracking" at bounding box center [1124, 103] width 221 height 28
copy td "GA3293818"
click at [1070, 132] on div "Order Date/Time" at bounding box center [1125, 127] width 212 height 9
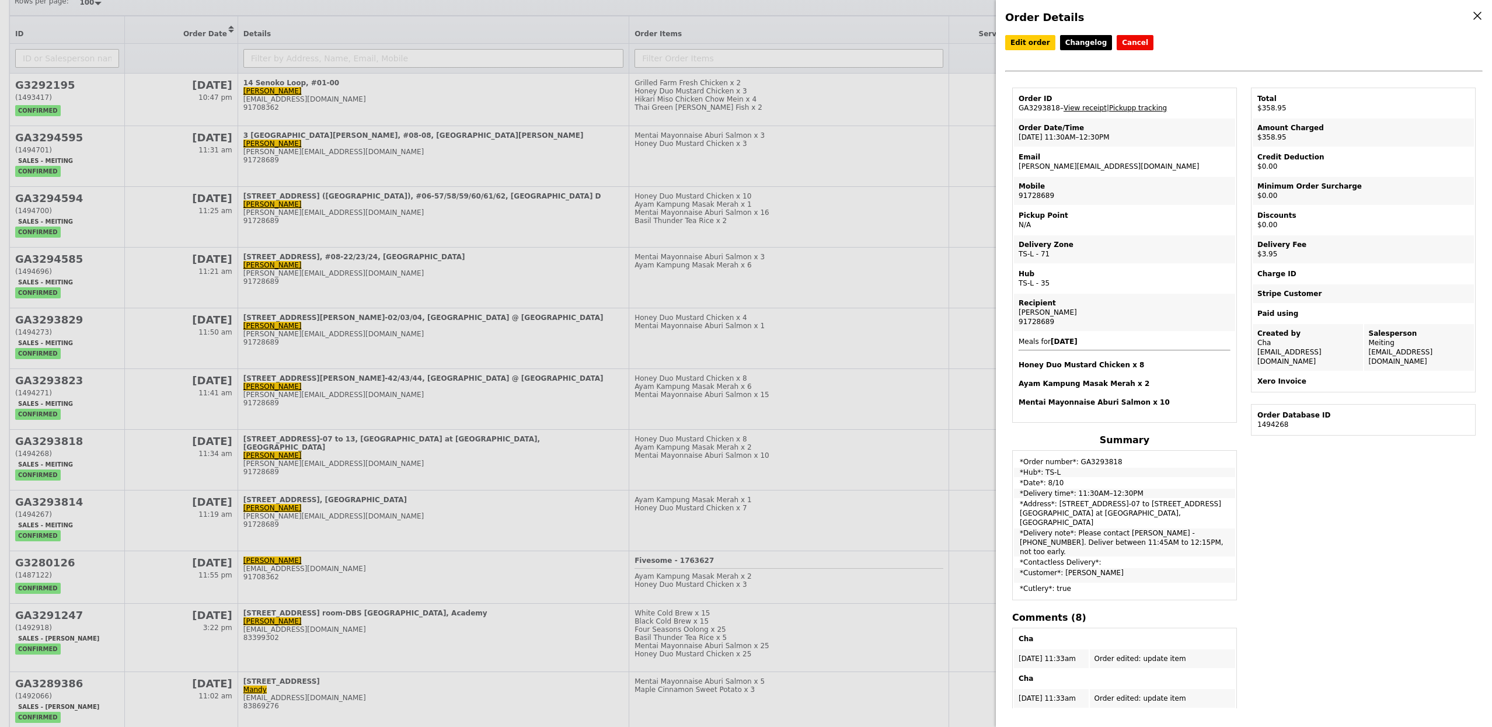
click at [1070, 132] on div "Order Date/Time" at bounding box center [1125, 127] width 212 height 9
click at [1070, 136] on td "Order Date/Time [DATE] 11:30AM–12:30PM" at bounding box center [1124, 132] width 221 height 28
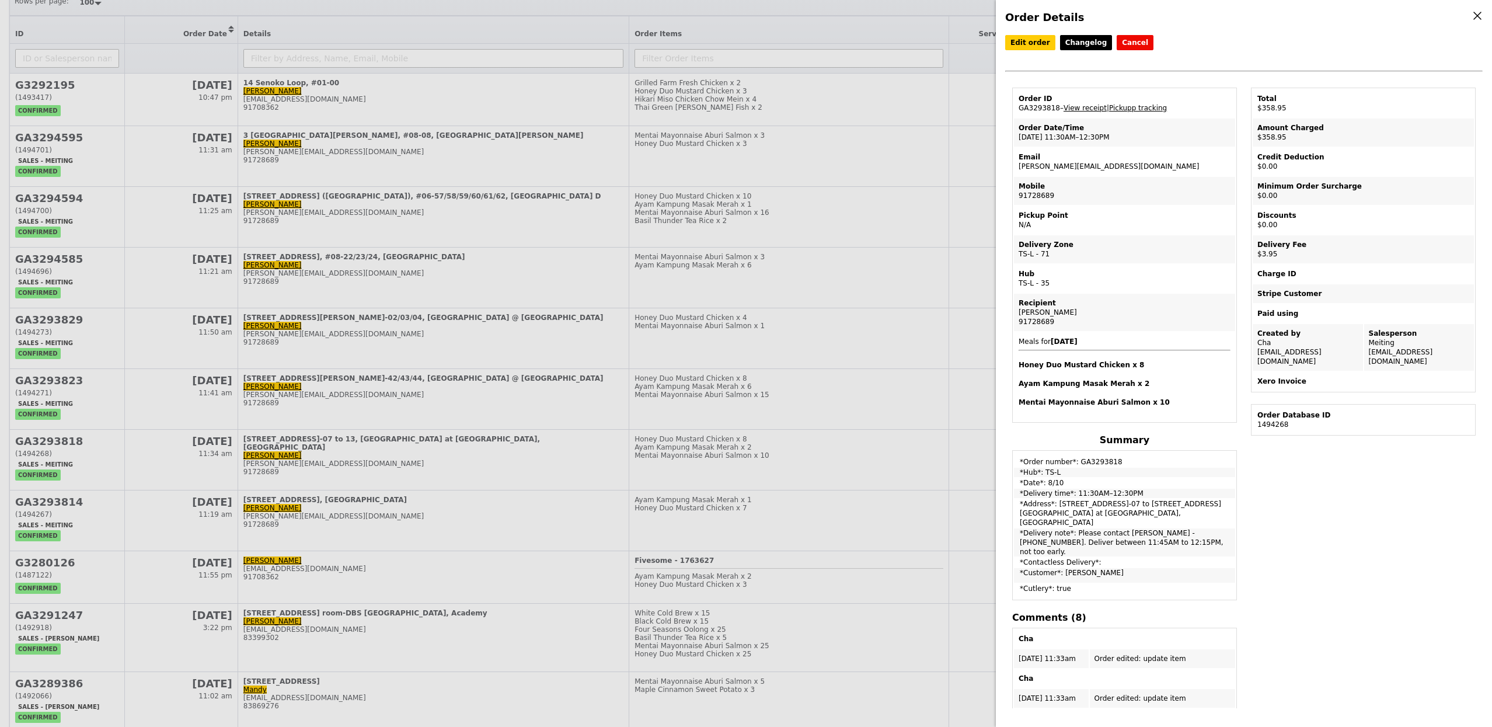
drag, startPoint x: 1021, startPoint y: 130, endPoint x: 1115, endPoint y: 131, distance: 94.6
click at [1115, 131] on div "Order Date/Time" at bounding box center [1125, 127] width 212 height 9
drag, startPoint x: 1108, startPoint y: 132, endPoint x: 1020, endPoint y: 135, distance: 88.8
click at [1019, 135] on td "Order Date/Time [DATE] 11:30AM–12:30PM" at bounding box center [1124, 132] width 221 height 28
click at [1020, 135] on td "Order Date/Time [DATE] 11:30AM–12:30PM" at bounding box center [1124, 132] width 221 height 28
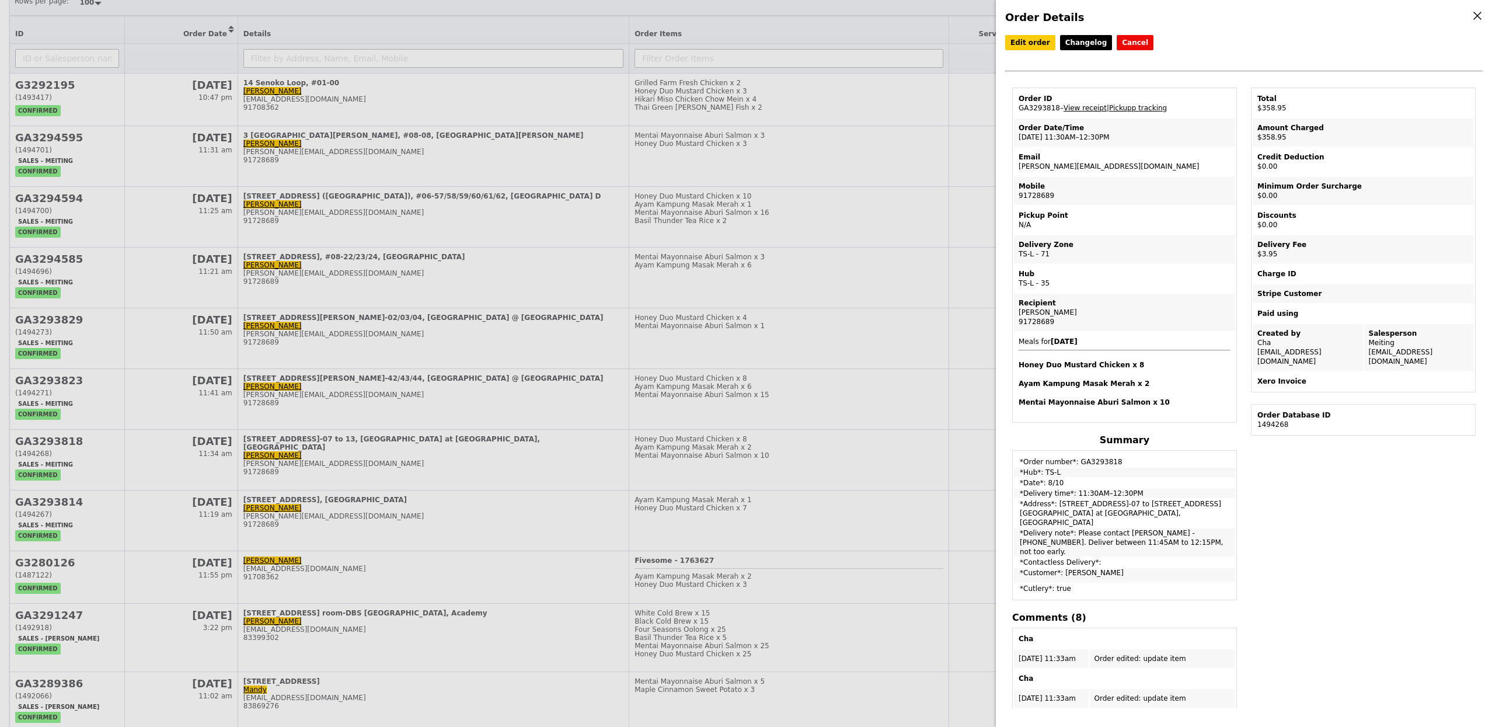
drag, startPoint x: 1019, startPoint y: 130, endPoint x: 1108, endPoint y: 135, distance: 89.5
click at [1108, 135] on td "Order Date/Time [DATE] 11:30AM–12:30PM" at bounding box center [1124, 132] width 221 height 28
copy td "Order Date/Time [DATE] 11:30AM–12:30PM"
